Goal: Task Accomplishment & Management: Use online tool/utility

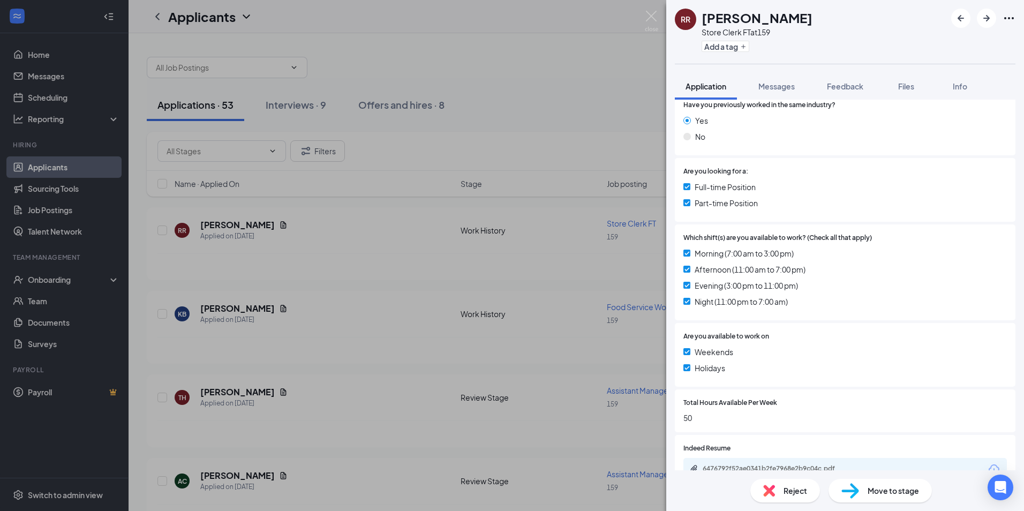
scroll to position [214, 0]
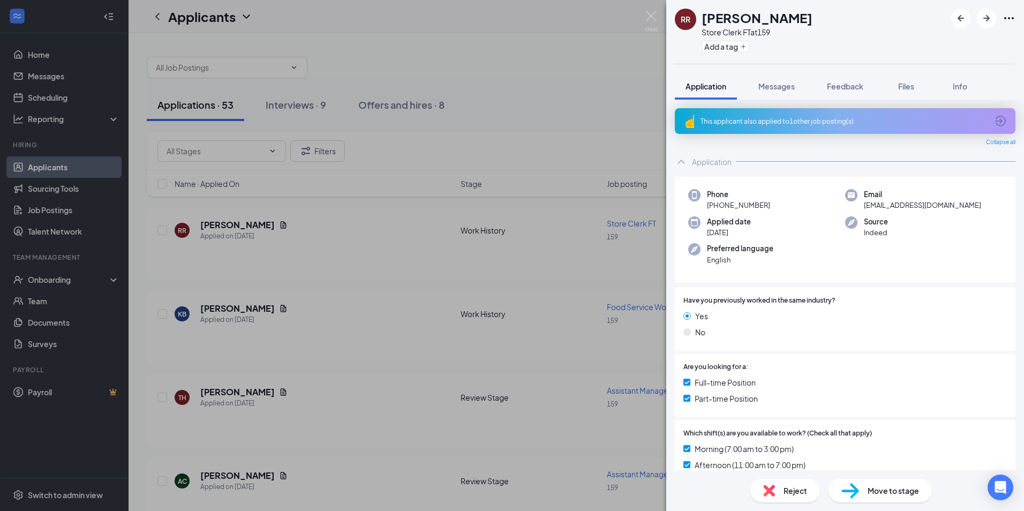
click at [361, 255] on div "RR [PERSON_NAME] Store Clerk FT at 159 Add a tag Application Messages Feedback …" at bounding box center [512, 255] width 1024 height 511
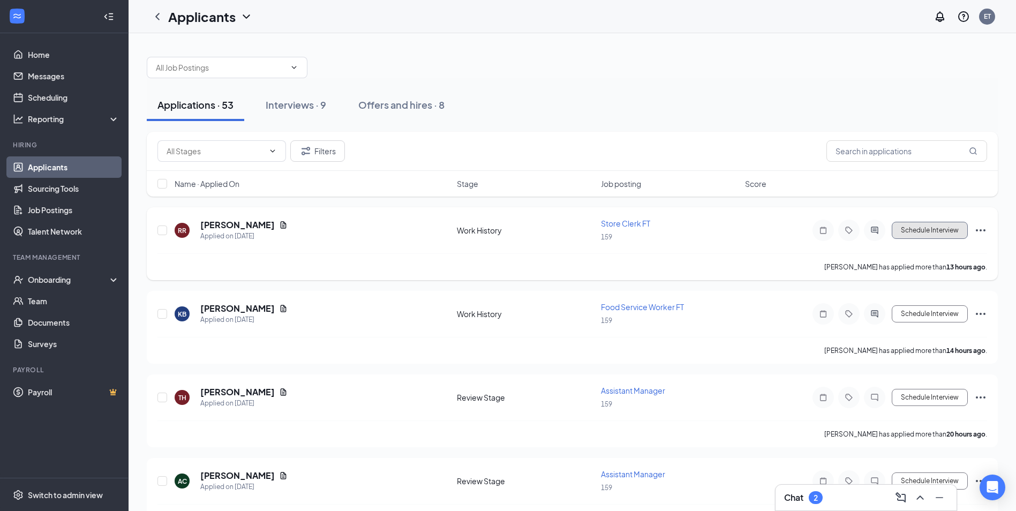
click at [929, 231] on button "Schedule Interview" at bounding box center [929, 230] width 76 height 17
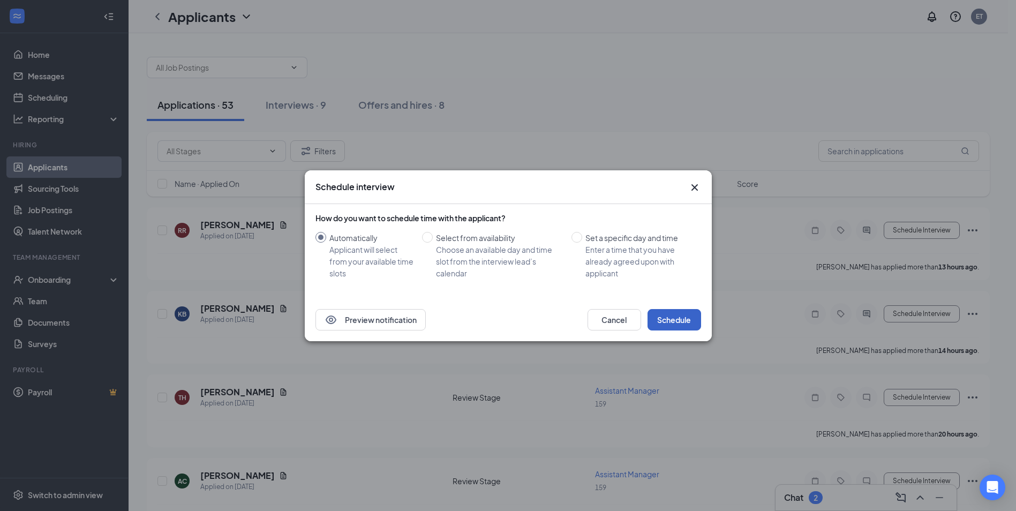
click at [676, 322] on button "Schedule" at bounding box center [674, 319] width 54 height 21
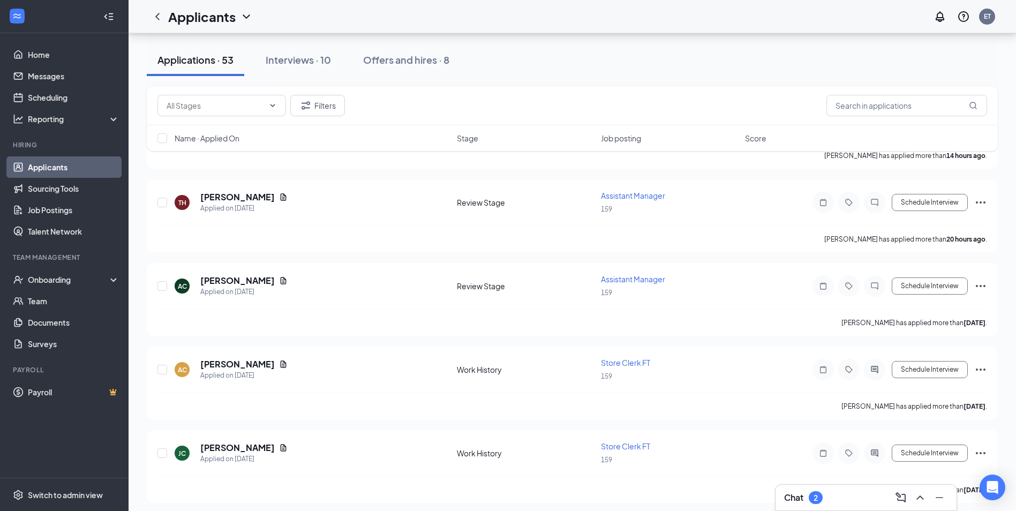
scroll to position [214, 0]
